Goal: Check status: Check status

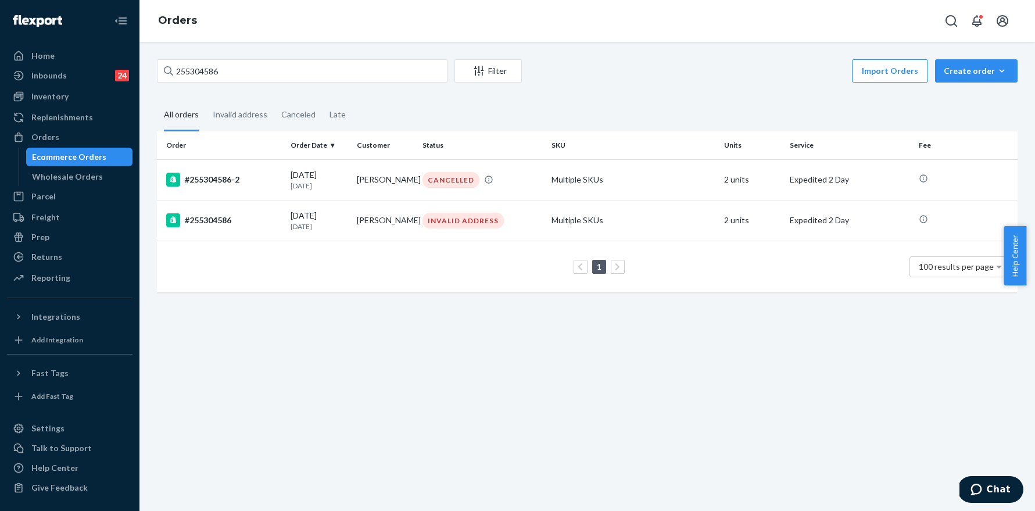
click at [264, 78] on input "255304586" at bounding box center [302, 70] width 291 height 23
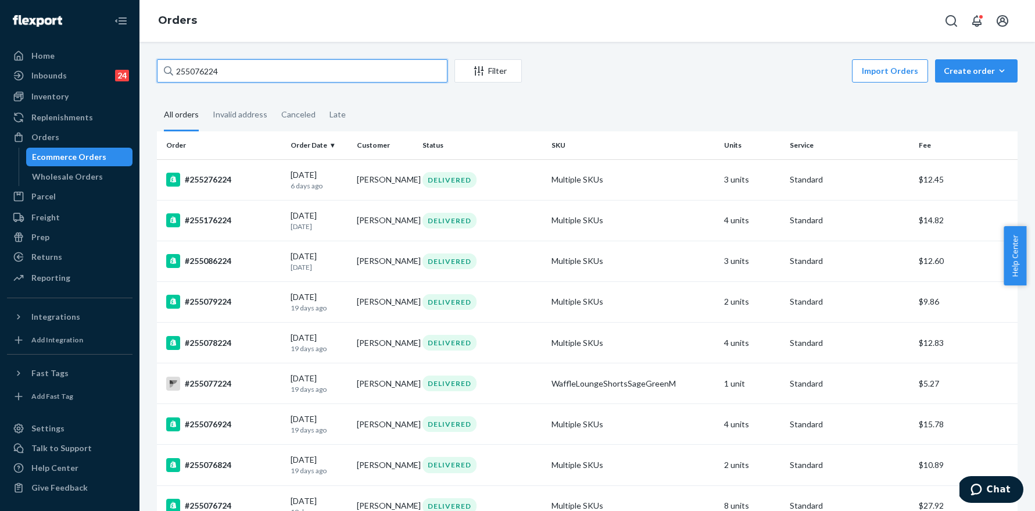
click at [243, 70] on input "255076224" at bounding box center [302, 70] width 291 height 23
click at [244, 70] on input "255076224" at bounding box center [302, 70] width 291 height 23
paste input "03966"
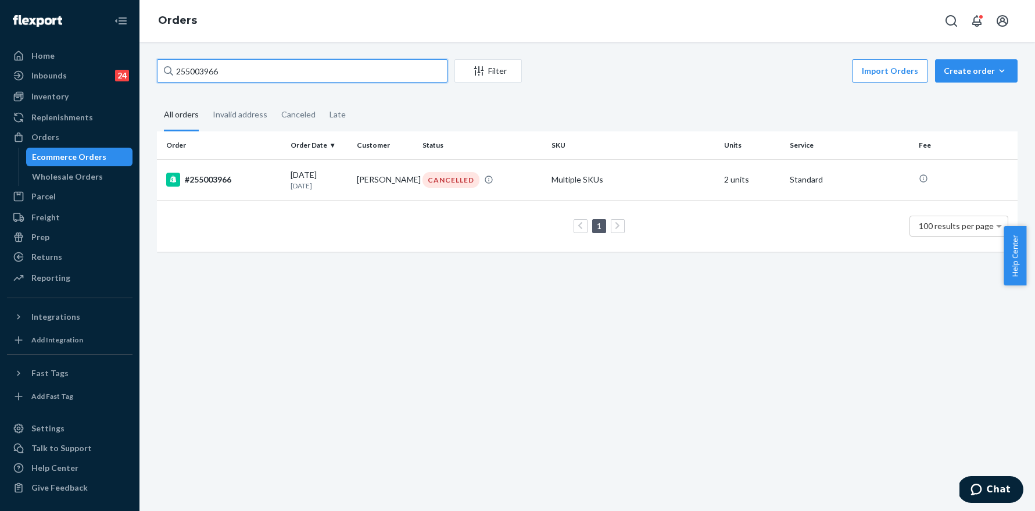
click at [223, 68] on input "255003966" at bounding box center [302, 70] width 291 height 23
paste input "24301"
type input "255243016"
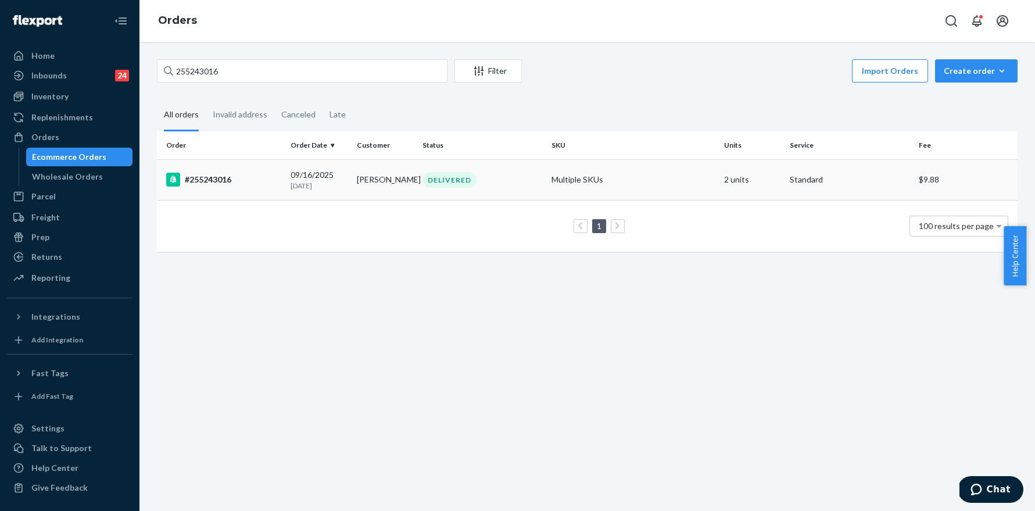
click at [212, 176] on div "#255243016" at bounding box center [223, 180] width 115 height 14
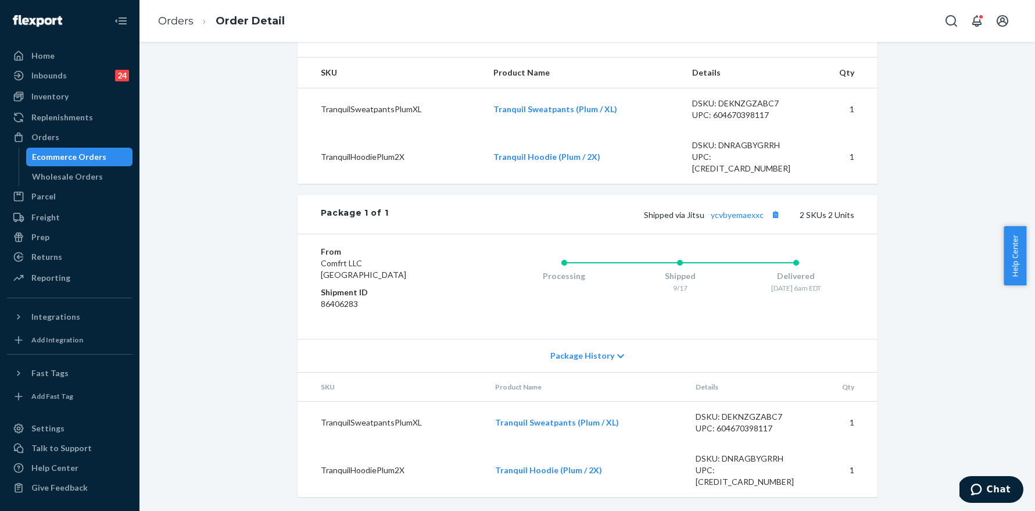
scroll to position [367, 0]
